Goal: Task Accomplishment & Management: Use online tool/utility

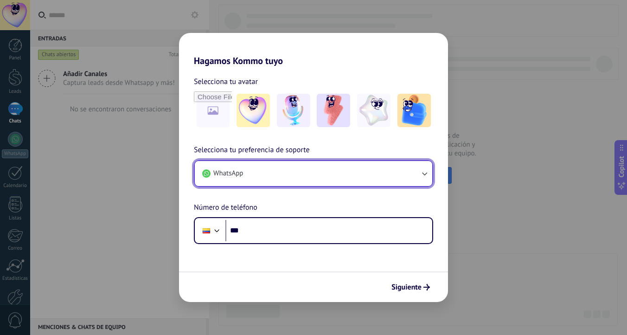
click at [426, 173] on icon "button" at bounding box center [423, 173] width 9 height 9
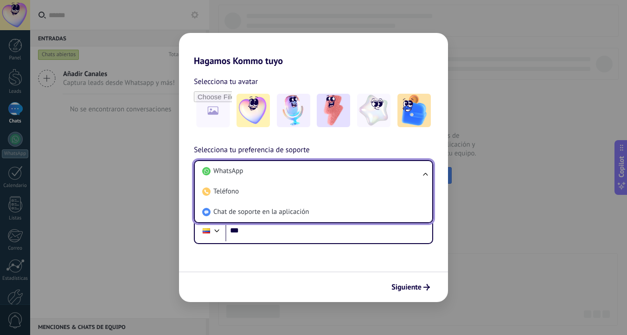
click at [424, 172] on ul "WhatsApp Teléfono Chat de soporte en la aplicación" at bounding box center [313, 191] width 239 height 63
click at [422, 172] on ul "WhatsApp Teléfono Chat de soporte en la aplicación" at bounding box center [313, 191] width 239 height 63
click at [508, 165] on div "Hagamos Kommo tuyo Selecciona tu avatar Selecciona tu preferencia de soporte Wh…" at bounding box center [313, 167] width 627 height 335
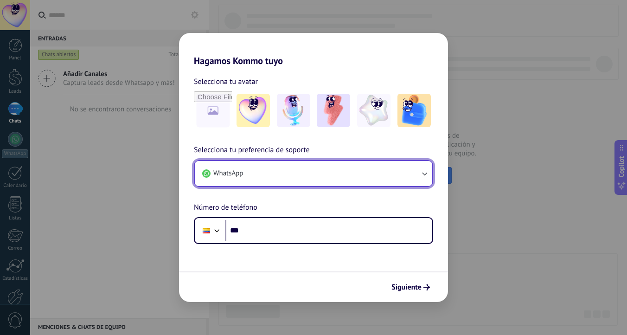
click at [424, 174] on icon "button" at bounding box center [424, 173] width 5 height 3
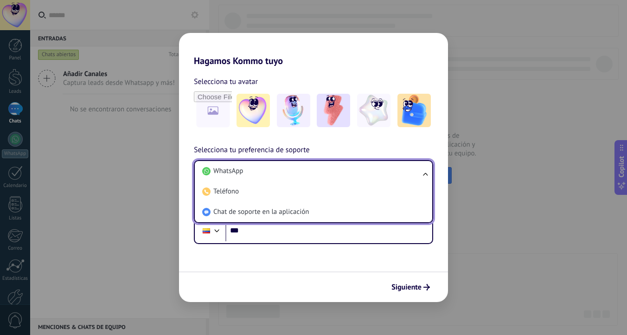
click at [424, 174] on ul "WhatsApp Teléfono Chat de soporte en la aplicación" at bounding box center [313, 191] width 239 height 63
click at [509, 161] on div "Hagamos Kommo tuyo Selecciona tu avatar Selecciona tu preferencia de soporte Wh…" at bounding box center [313, 167] width 627 height 335
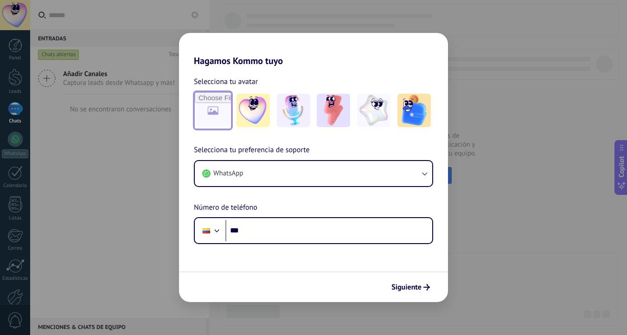
click at [208, 103] on input "file" at bounding box center [213, 110] width 36 height 36
type input "**********"
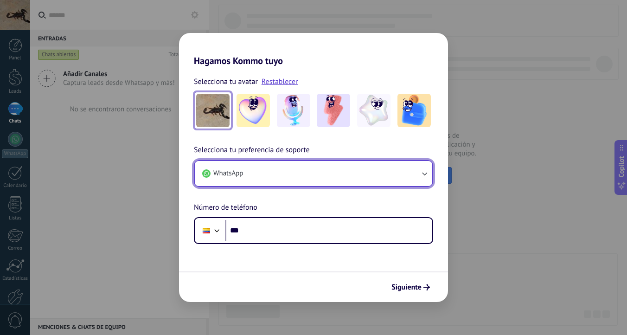
click at [424, 172] on icon "button" at bounding box center [423, 173] width 9 height 9
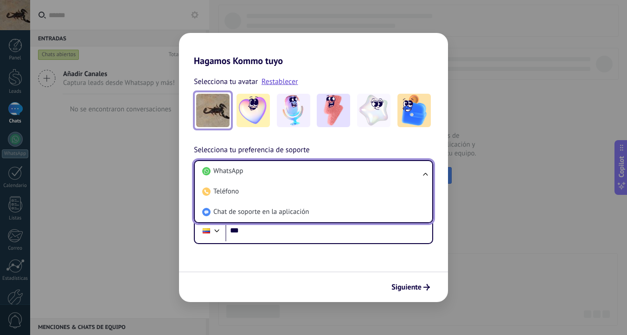
click at [252, 211] on span "Chat de soporte en la aplicación" at bounding box center [260, 211] width 95 height 9
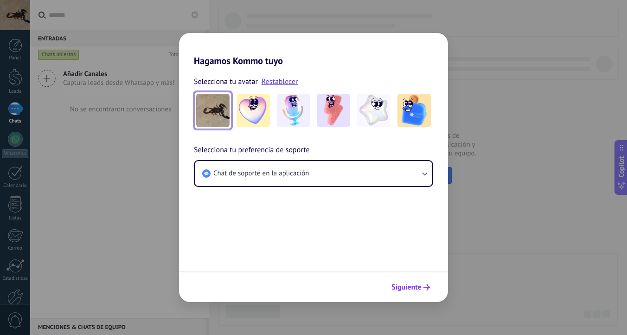
click at [408, 286] on span "Siguiente" at bounding box center [406, 287] width 30 height 6
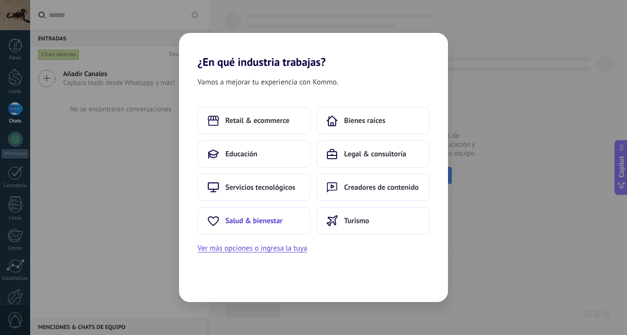
click at [257, 219] on span "Salud & bienestar" at bounding box center [253, 220] width 57 height 9
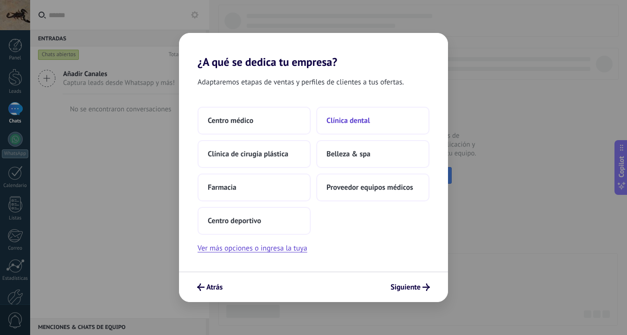
click at [364, 120] on span "Clínica dental" at bounding box center [348, 120] width 44 height 9
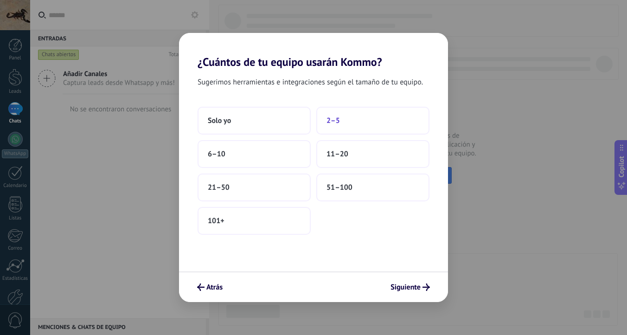
click at [342, 122] on button "2–5" at bounding box center [372, 121] width 113 height 28
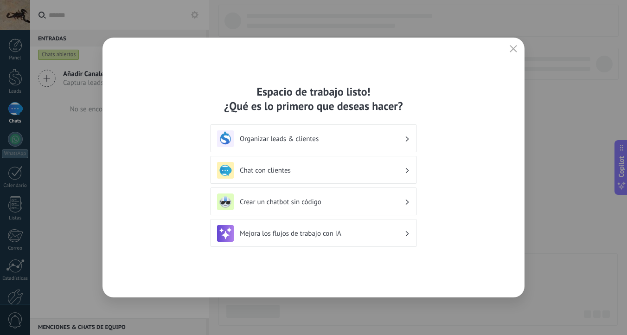
click at [407, 138] on use at bounding box center [406, 138] width 3 height 5
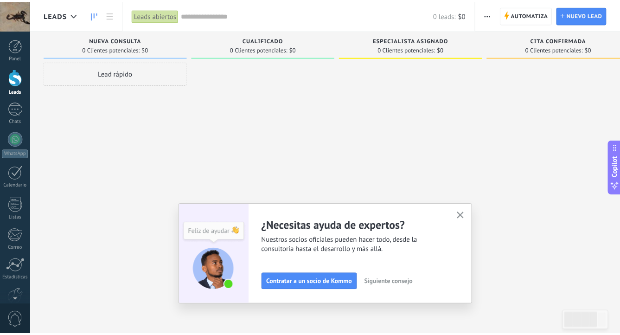
scroll to position [51, 0]
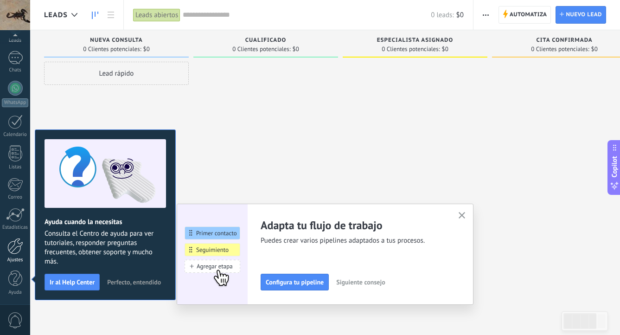
click at [18, 252] on div at bounding box center [15, 246] width 16 height 16
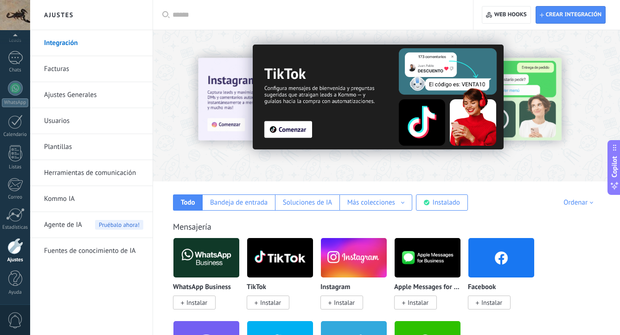
click at [19, 249] on div at bounding box center [15, 246] width 16 height 16
click at [67, 42] on link "Integración" at bounding box center [93, 43] width 99 height 26
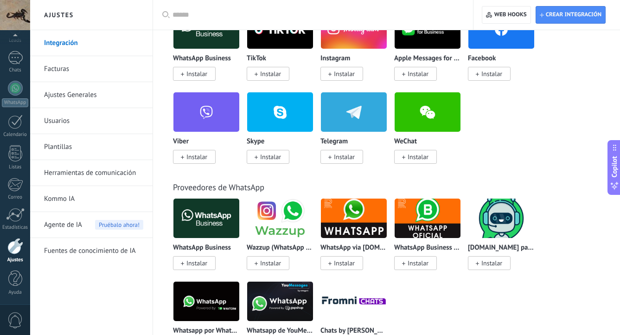
scroll to position [230, 0]
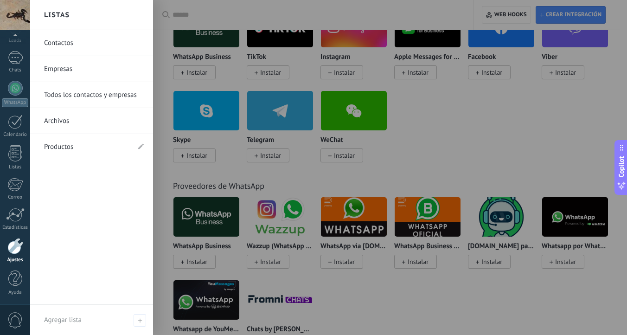
click at [17, 256] on link "Ajustes" at bounding box center [15, 250] width 30 height 25
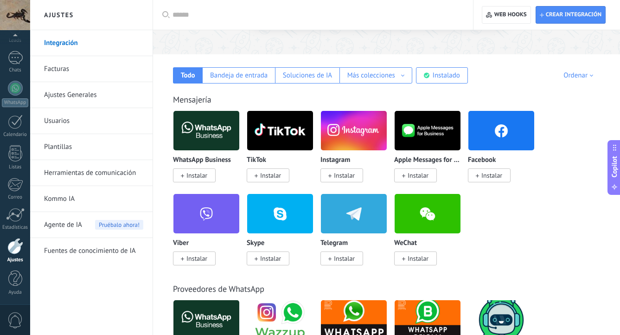
scroll to position [131, 0]
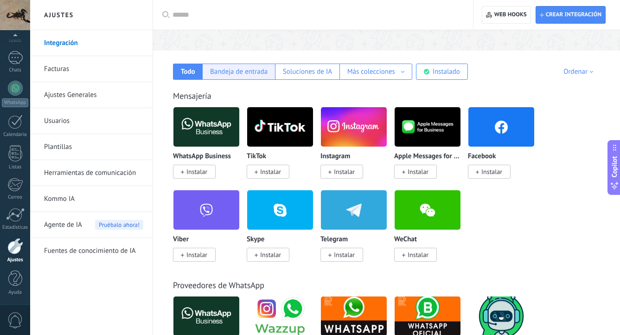
click at [235, 71] on div "Bandeja de entrada" at bounding box center [238, 71] width 57 height 9
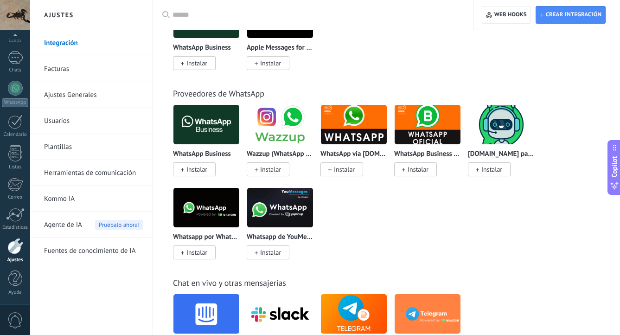
scroll to position [0, 0]
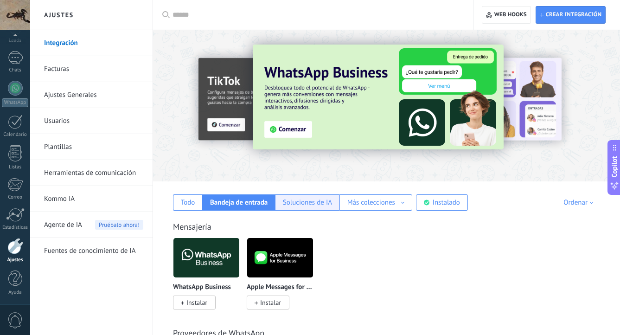
click at [296, 202] on div "Soluciones de IA" at bounding box center [307, 202] width 49 height 9
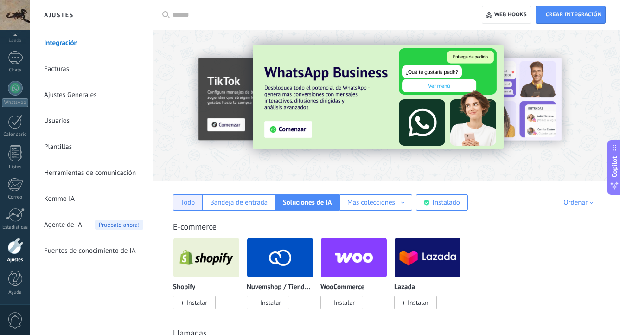
click at [184, 202] on div "Todo" at bounding box center [188, 202] width 14 height 9
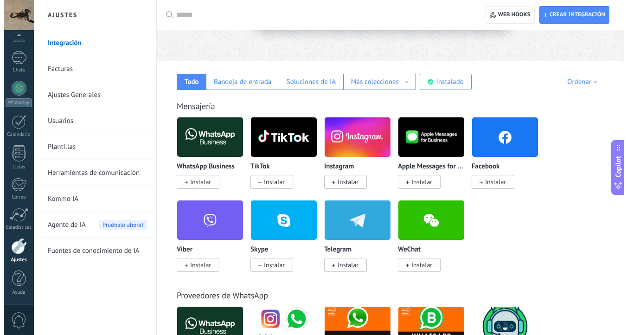
scroll to position [121, 0]
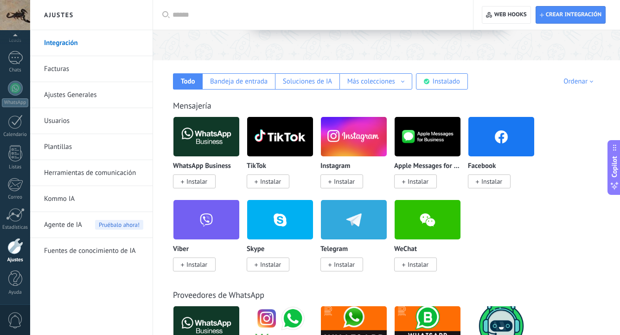
click at [198, 178] on span "Instalar" at bounding box center [196, 181] width 21 height 8
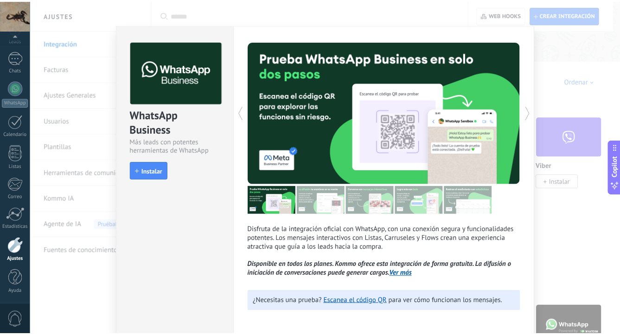
scroll to position [0, 0]
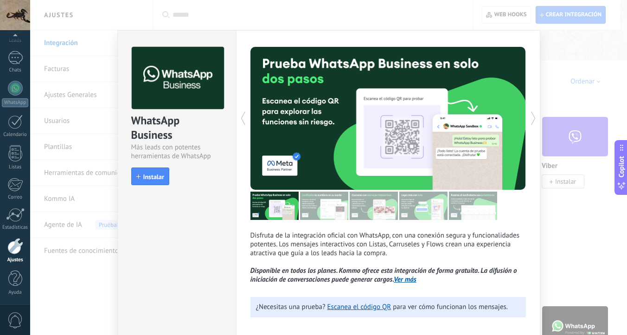
click at [527, 39] on div "Disfruta de la integración oficial con WhatsApp, con una conexión segura y func…" at bounding box center [388, 187] width 304 height 314
click at [598, 128] on div "WhatsApp Business Más leads con potentes herramientas de WhatsApp install Insta…" at bounding box center [328, 167] width 596 height 335
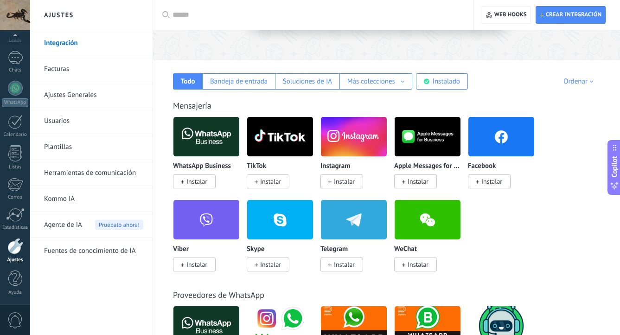
click at [201, 146] on img at bounding box center [206, 136] width 66 height 45
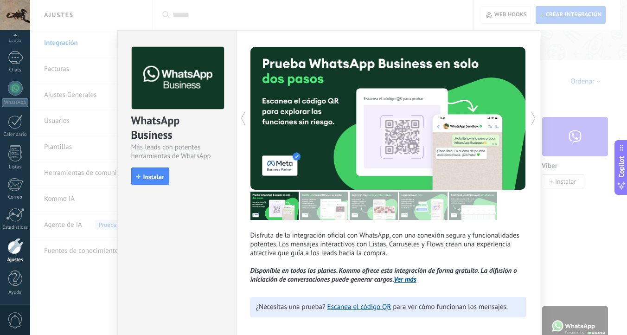
click at [532, 118] on icon at bounding box center [532, 118] width 9 height 19
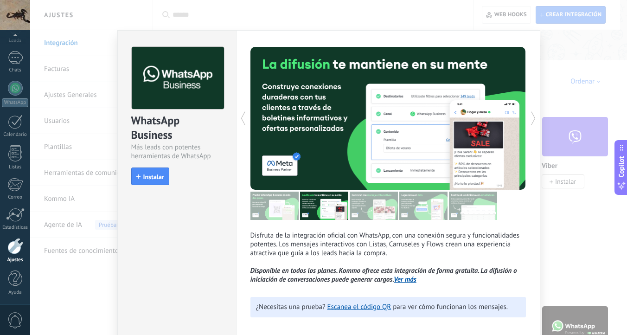
click at [532, 118] on icon at bounding box center [532, 118] width 9 height 19
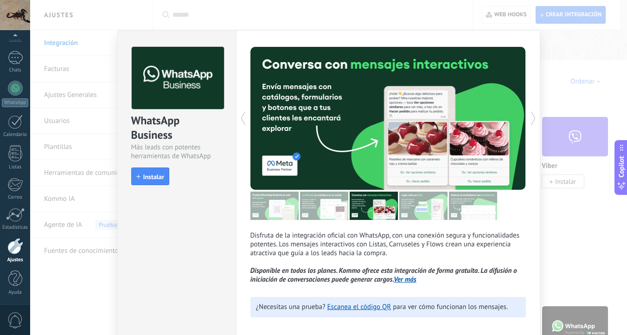
click at [532, 119] on icon at bounding box center [532, 118] width 9 height 19
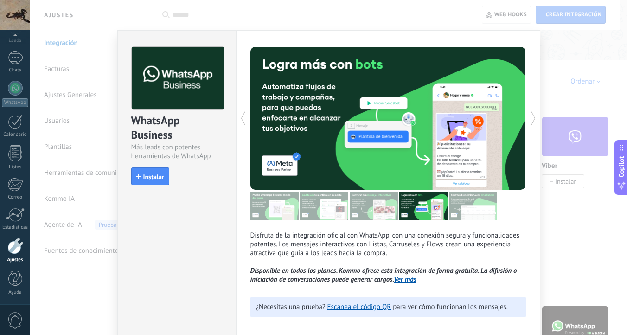
click at [532, 119] on icon at bounding box center [532, 118] width 9 height 19
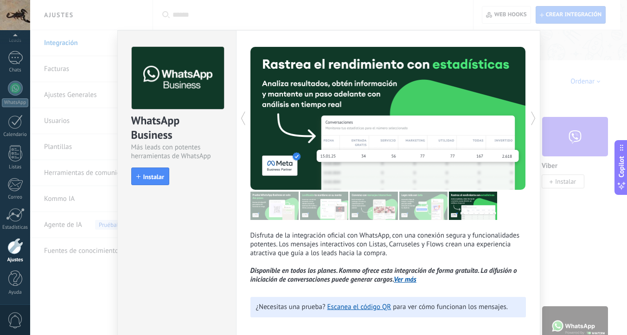
click at [532, 119] on icon at bounding box center [532, 118] width 9 height 19
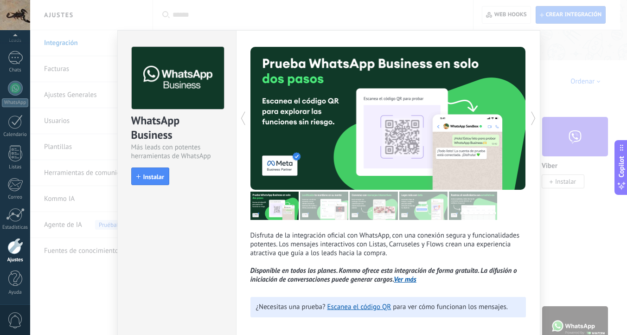
click at [557, 121] on div "WhatsApp Business Más leads con potentes herramientas de WhatsApp install Insta…" at bounding box center [328, 167] width 596 height 335
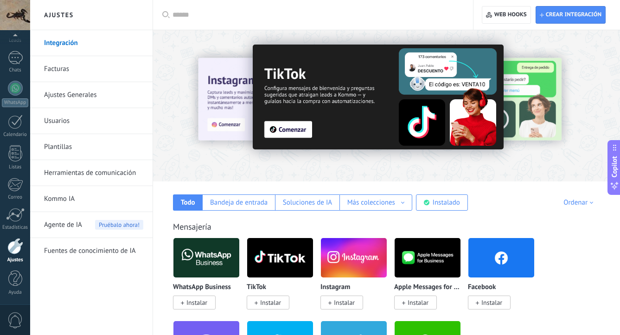
click at [175, 18] on input "text" at bounding box center [315, 15] width 287 height 10
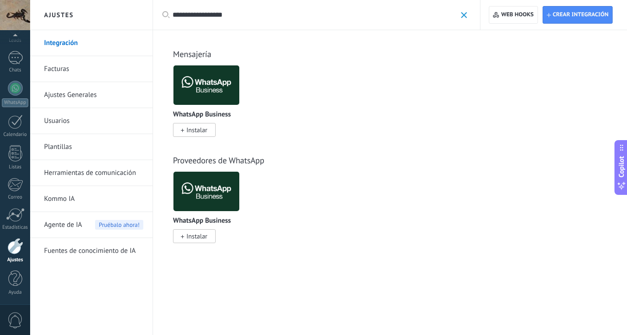
type input "**********"
click at [466, 16] on span at bounding box center [464, 15] width 6 height 6
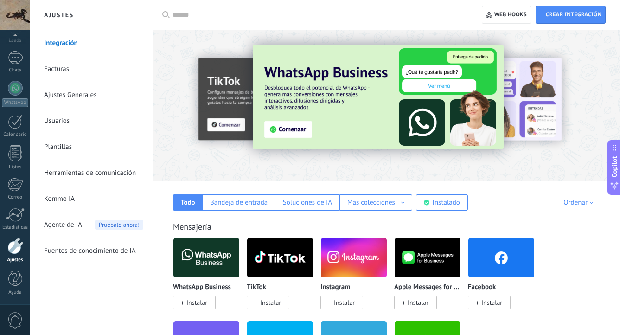
click at [210, 258] on img at bounding box center [206, 257] width 66 height 45
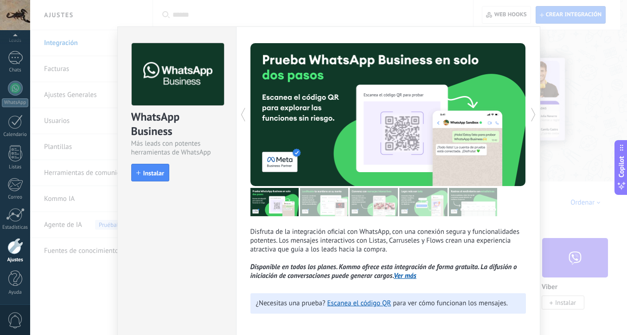
scroll to position [6, 0]
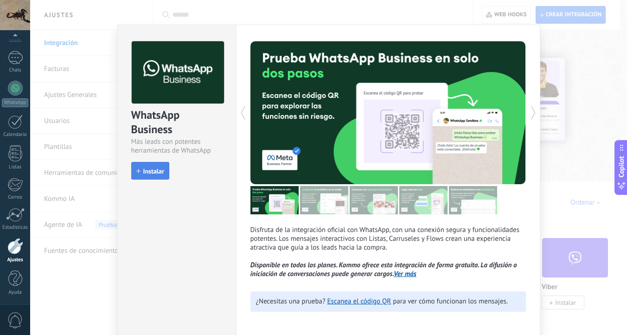
click at [155, 172] on span "Instalar" at bounding box center [153, 171] width 21 height 6
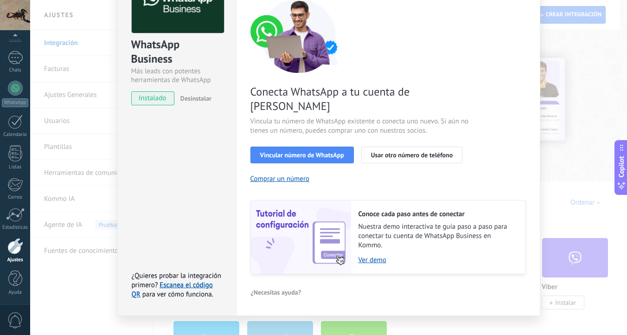
scroll to position [77, 0]
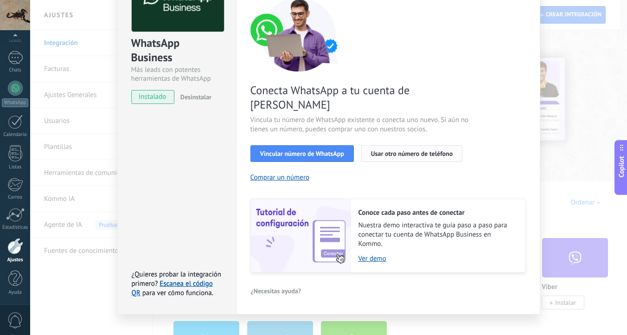
click at [412, 150] on span "Usar otro número de teléfono" at bounding box center [412, 153] width 82 height 6
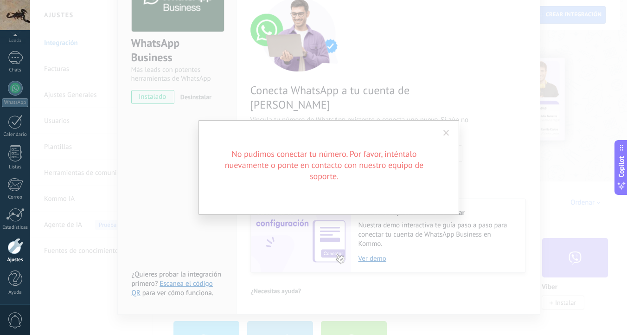
click at [446, 131] on span at bounding box center [446, 133] width 6 height 6
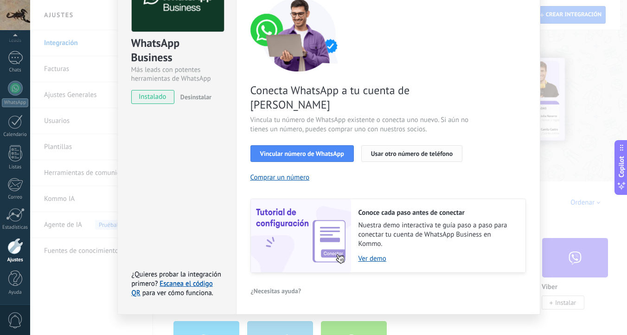
click at [414, 150] on span "Usar otro número de teléfono" at bounding box center [412, 153] width 82 height 6
